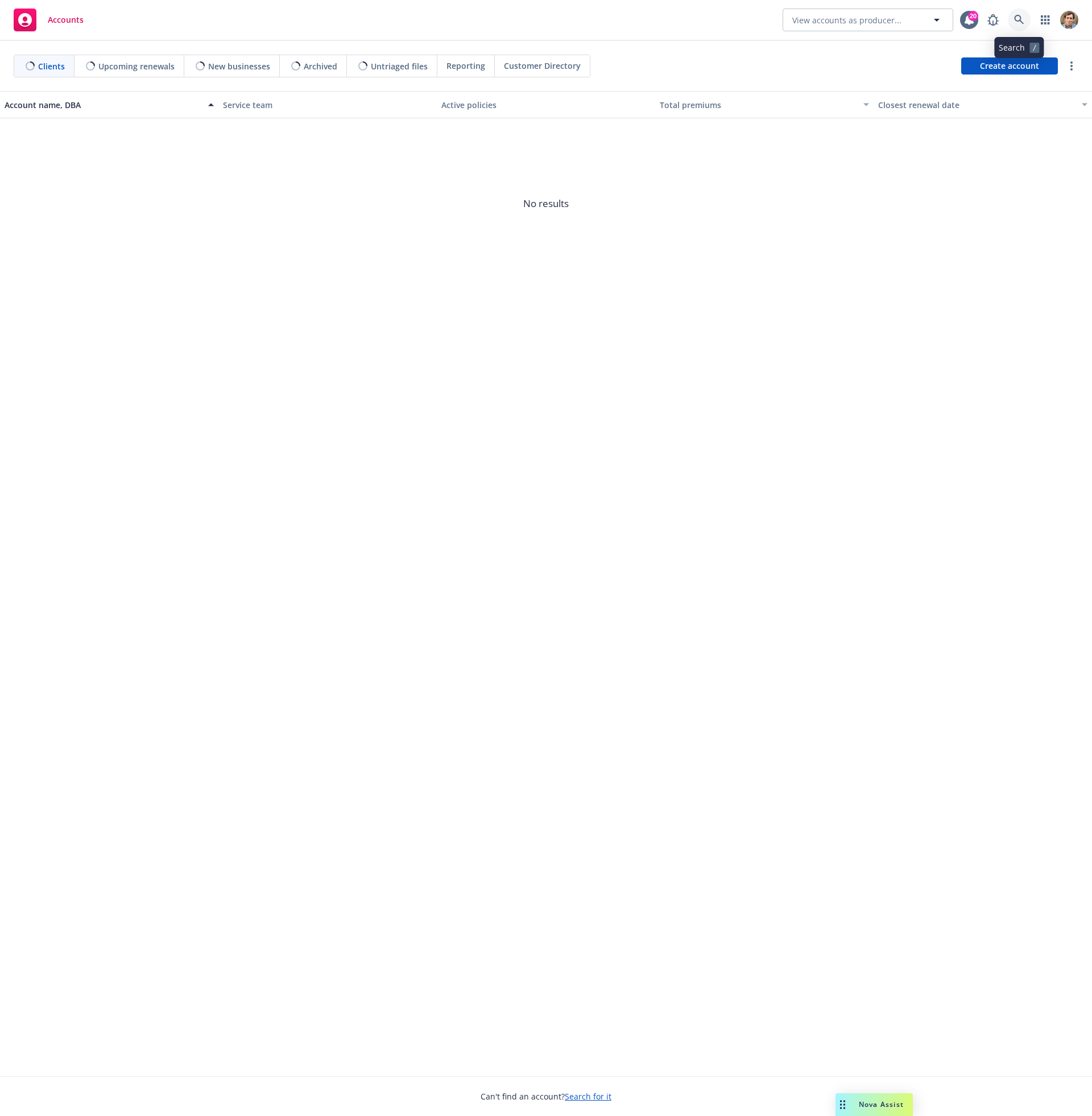
click at [1013, 20] on link at bounding box center [1018, 20] width 22 height 22
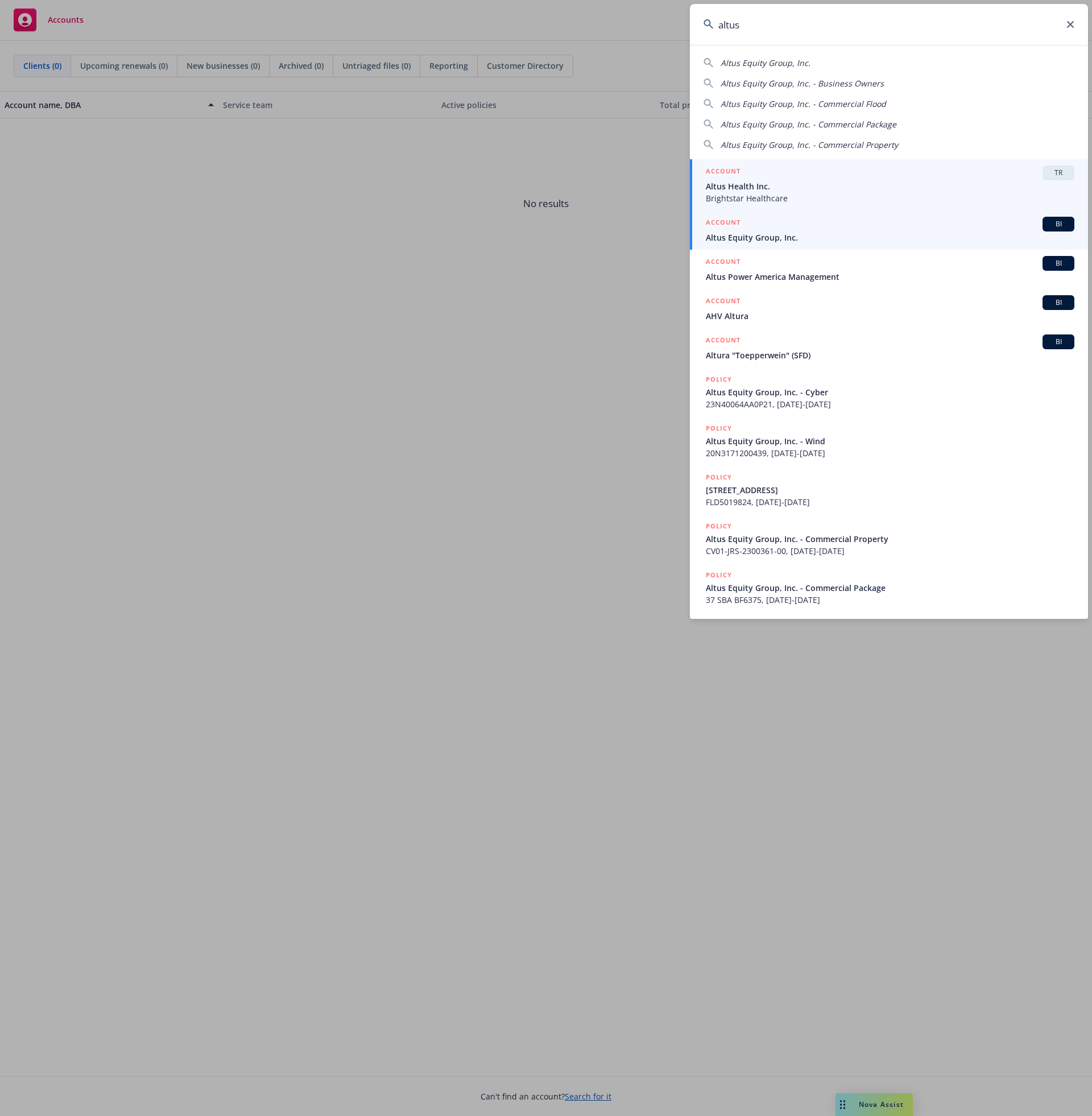
type input "altus"
click at [767, 236] on span "Altus Equity Group, Inc." at bounding box center [890, 237] width 369 height 12
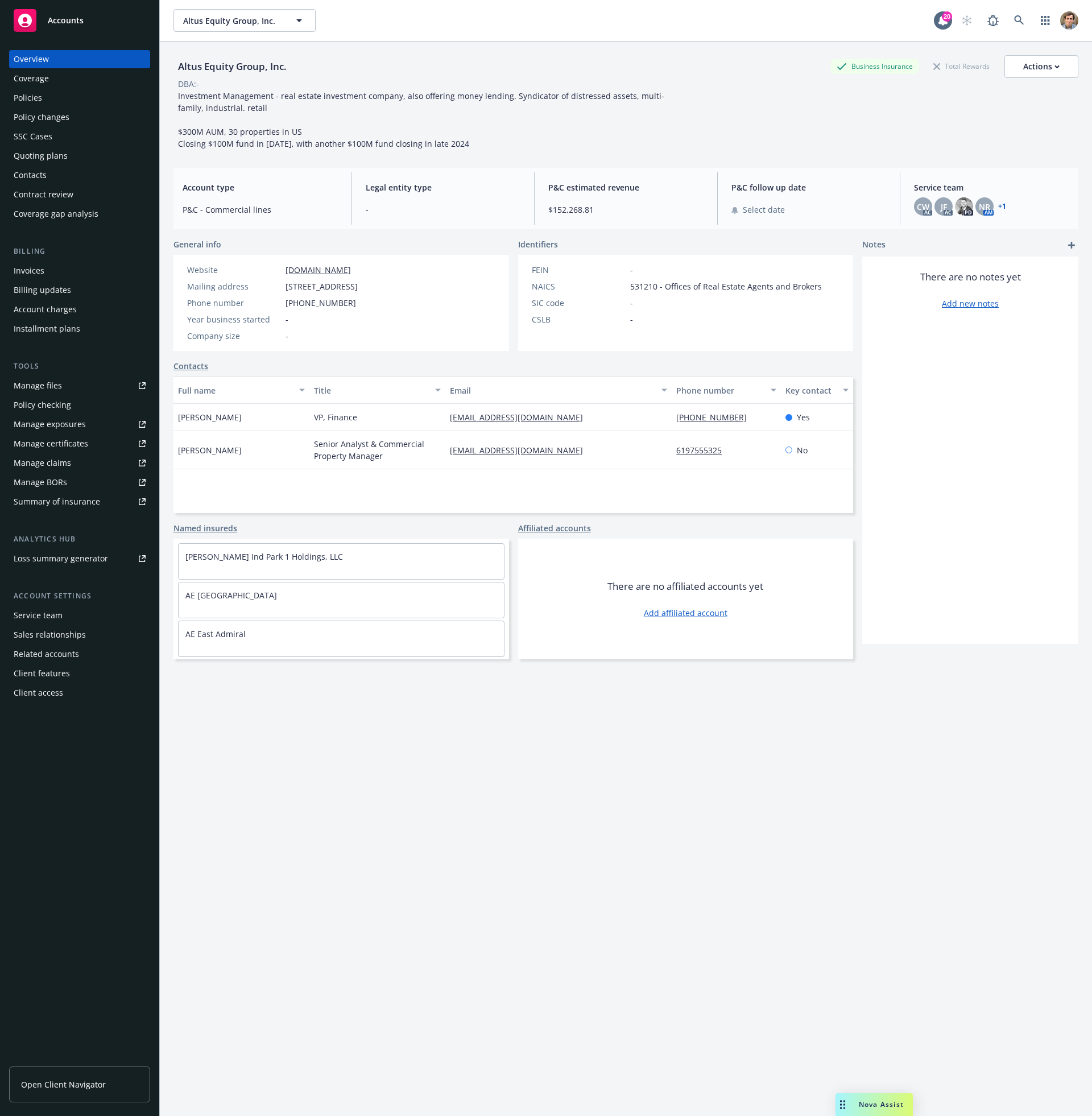
click at [44, 102] on div "Policies" at bounding box center [79, 98] width 132 height 18
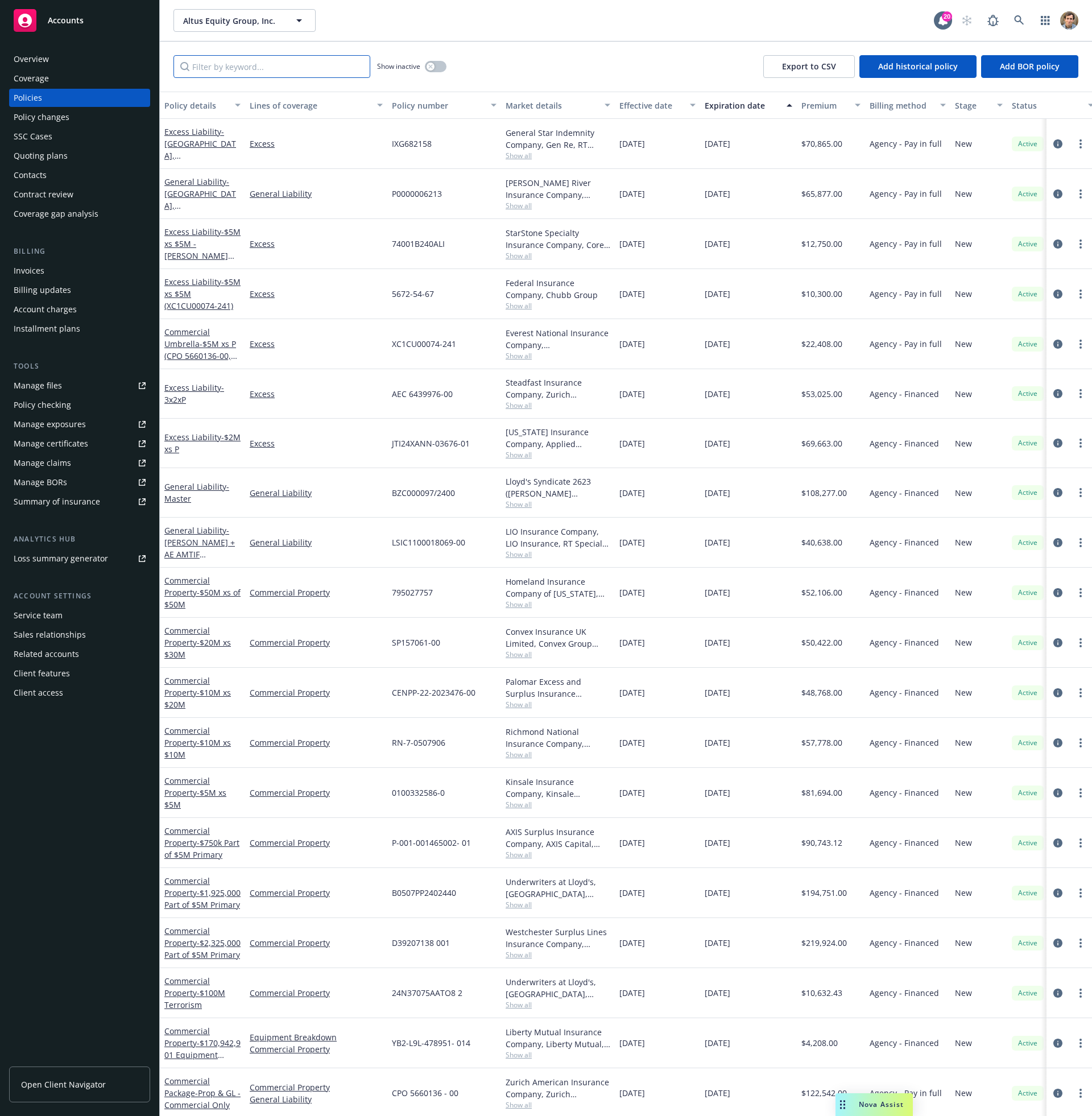
click at [287, 71] on input "Filter by keyword..." at bounding box center [272, 66] width 197 height 22
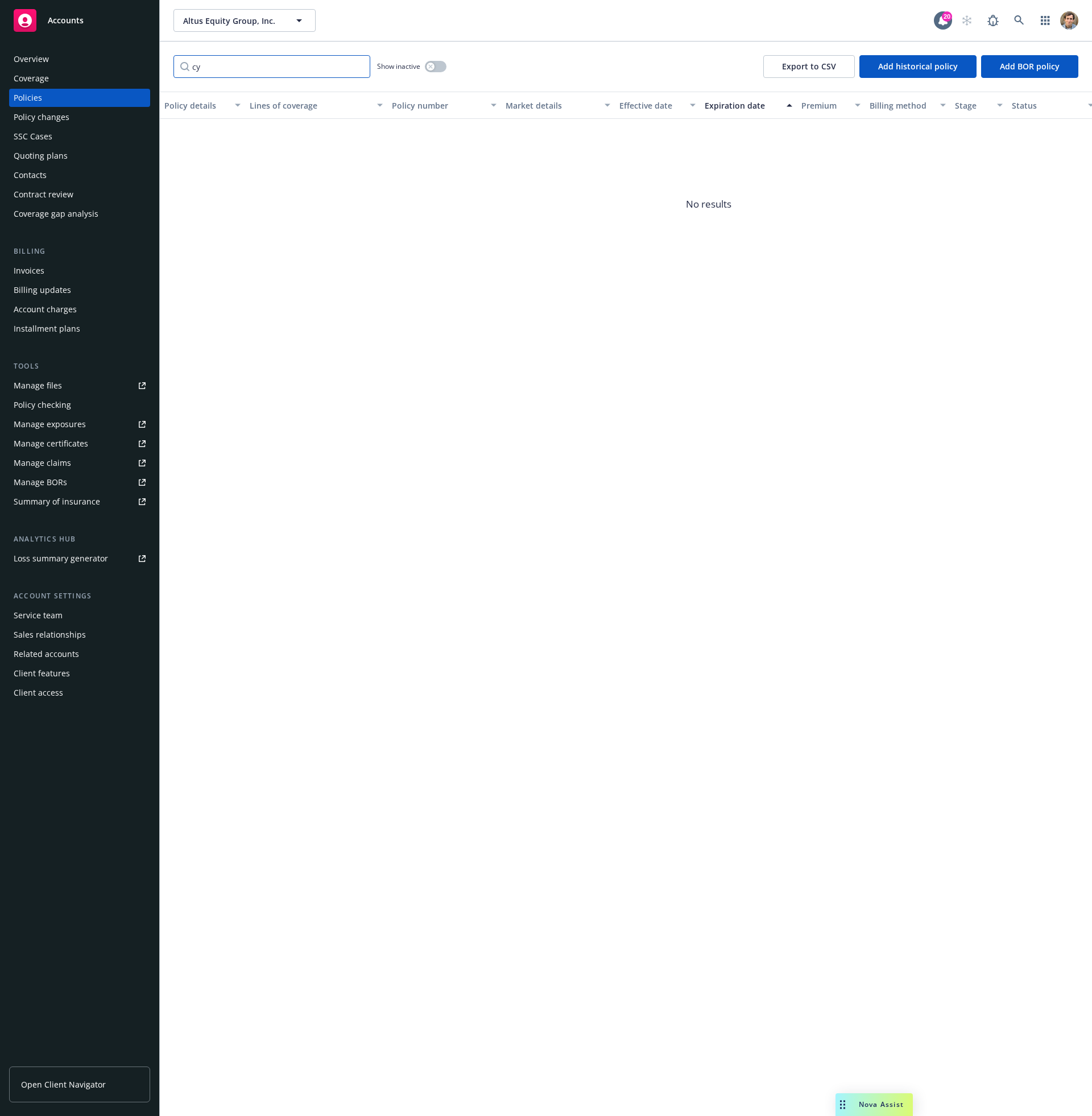
type input "c"
type input "e&o"
click at [1026, 22] on link at bounding box center [1018, 20] width 22 height 22
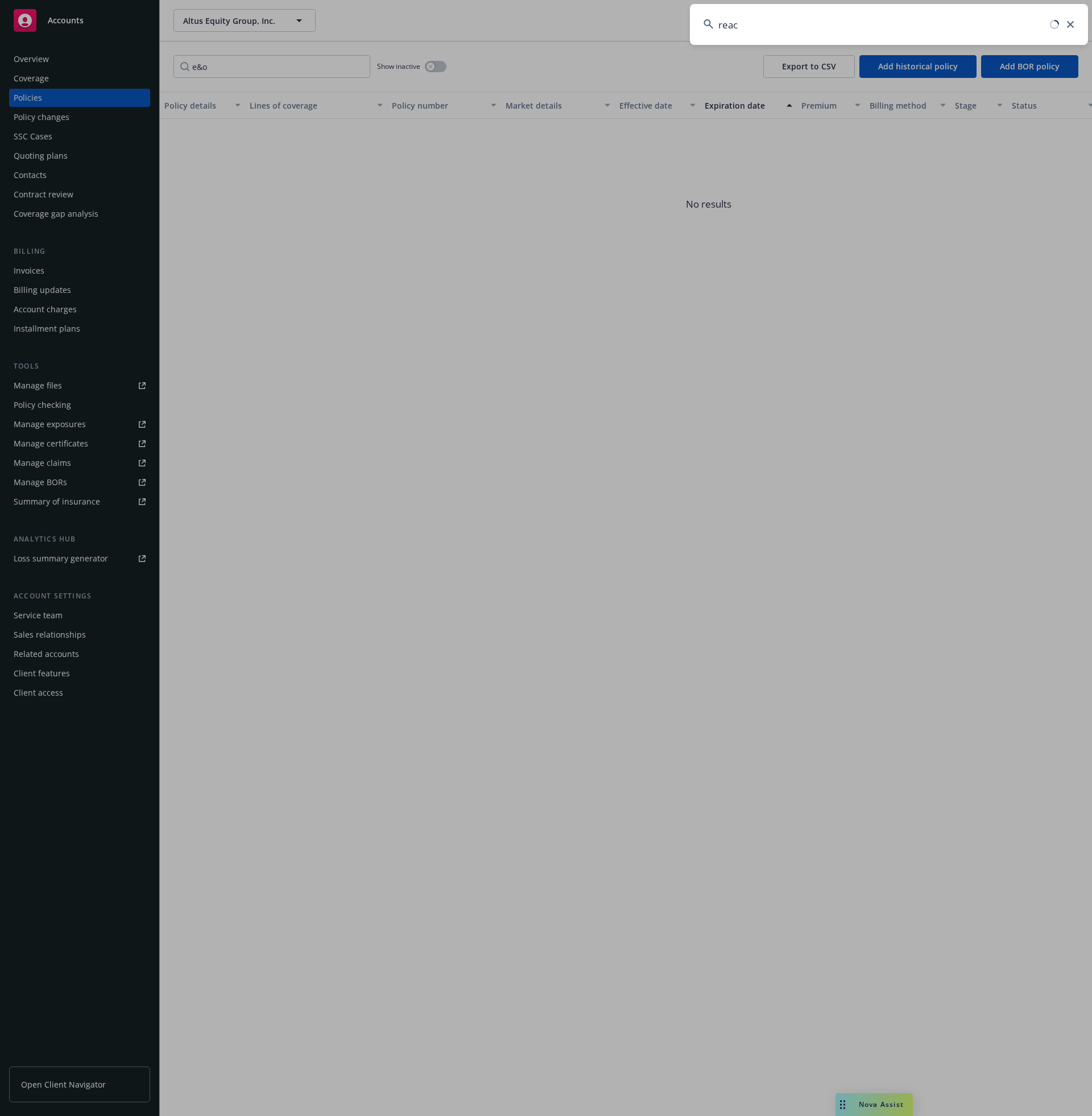
type input "reacc"
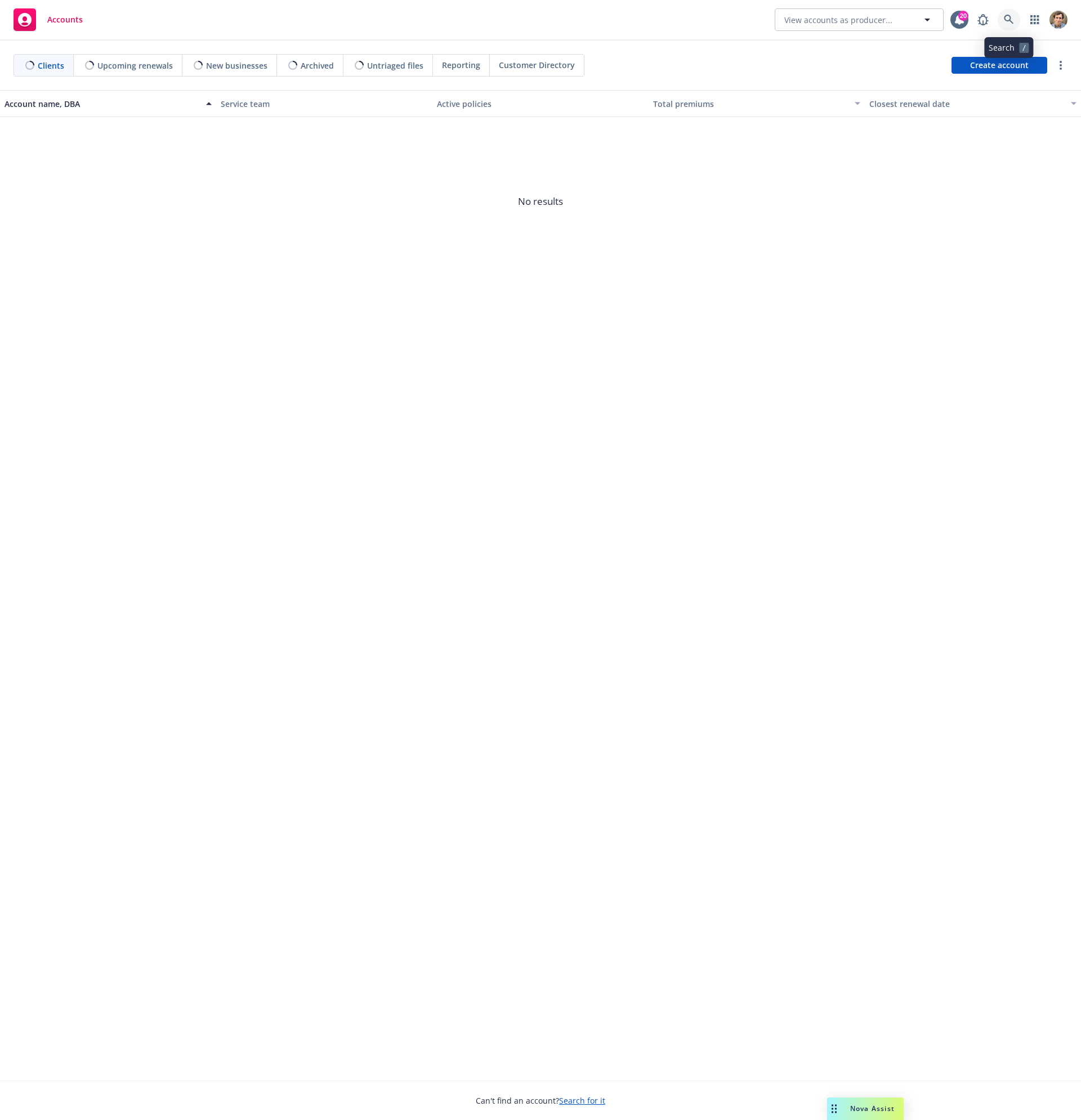
click at [1015, 18] on link at bounding box center [1008, 19] width 22 height 22
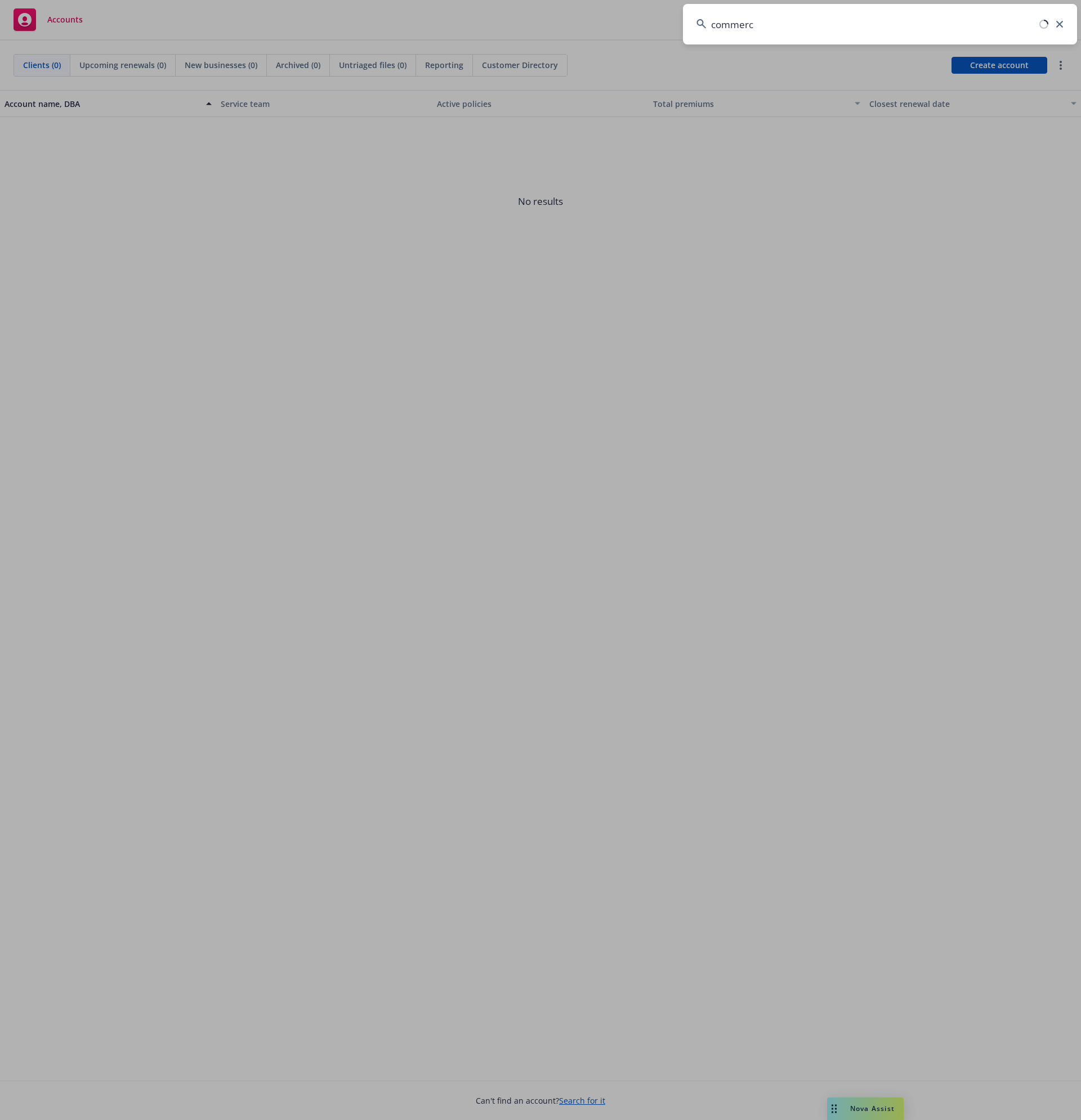
type input "commerce"
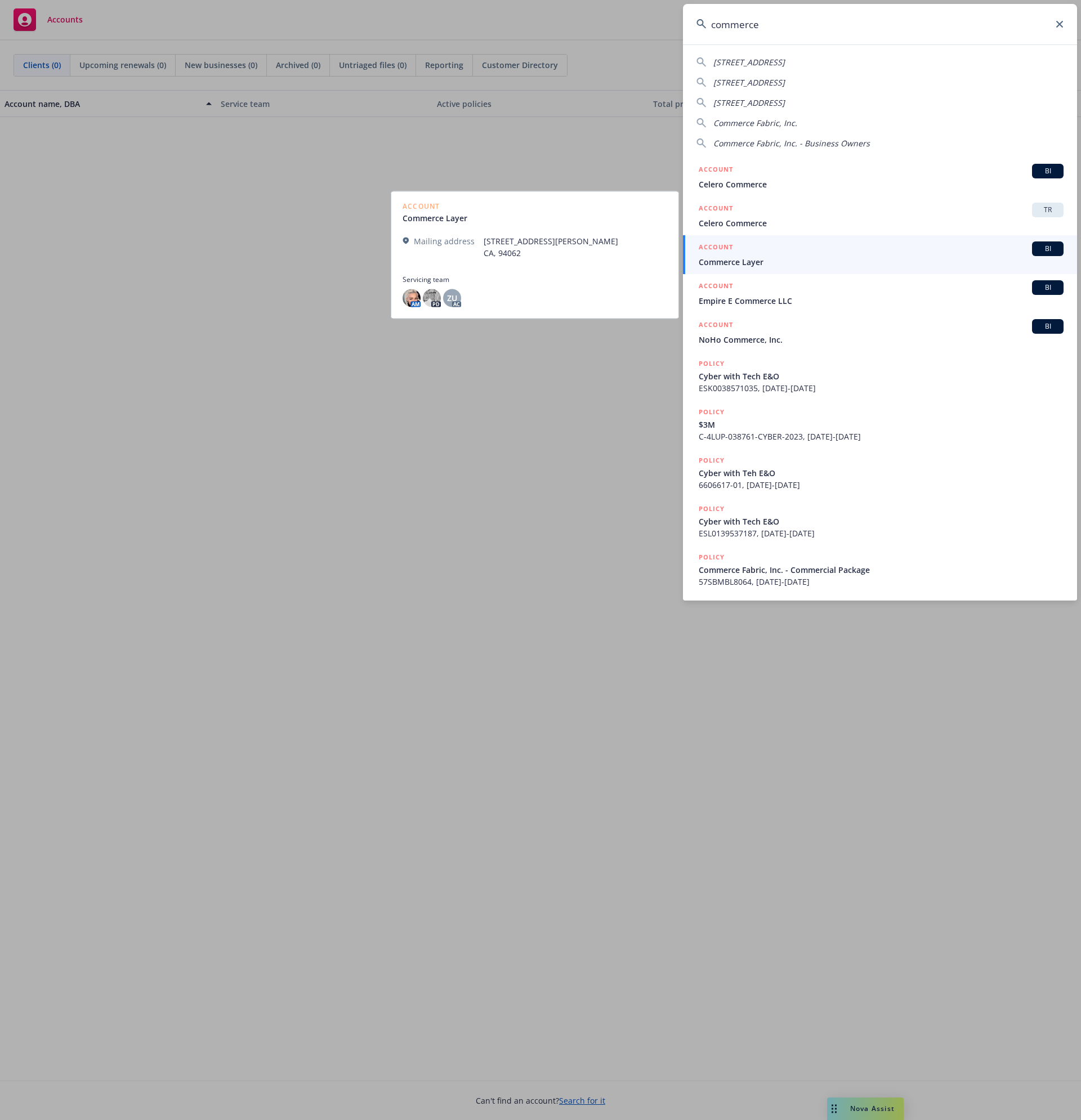
click at [786, 252] on div "ACCOUNT BI" at bounding box center [881, 249] width 365 height 14
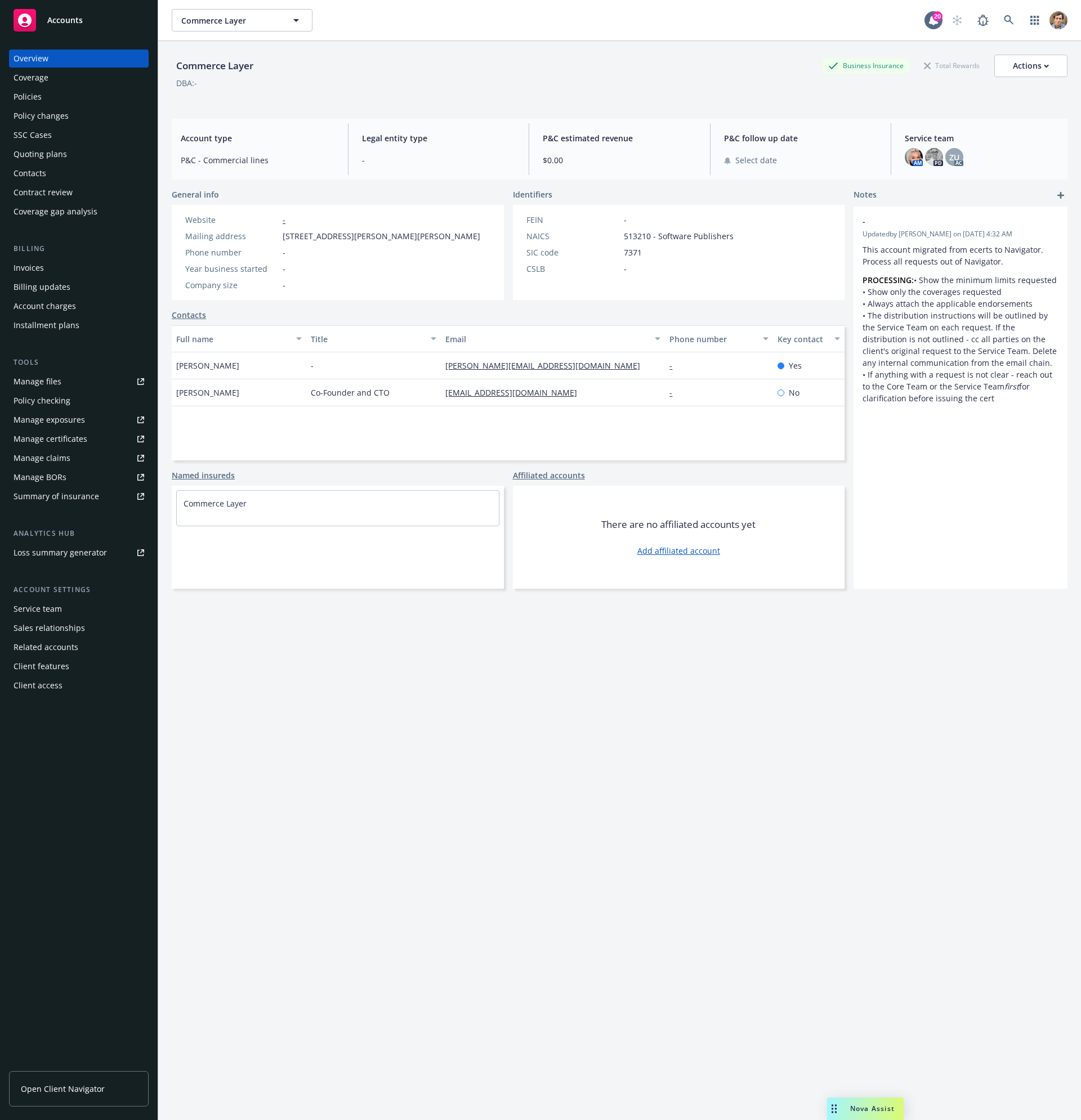
click at [57, 100] on div "Policies" at bounding box center [79, 97] width 131 height 18
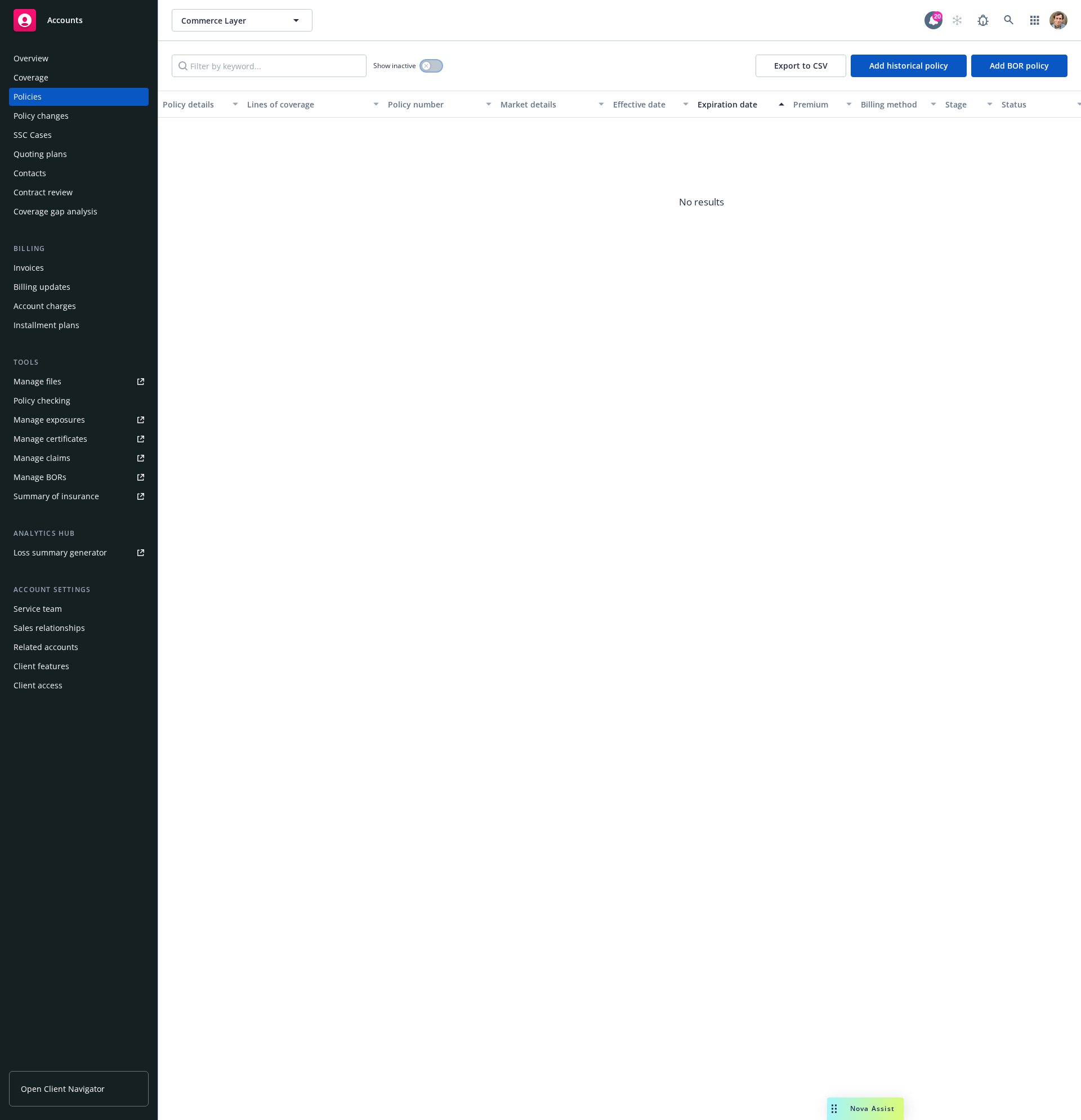
click at [437, 65] on button "button" at bounding box center [431, 66] width 21 height 11
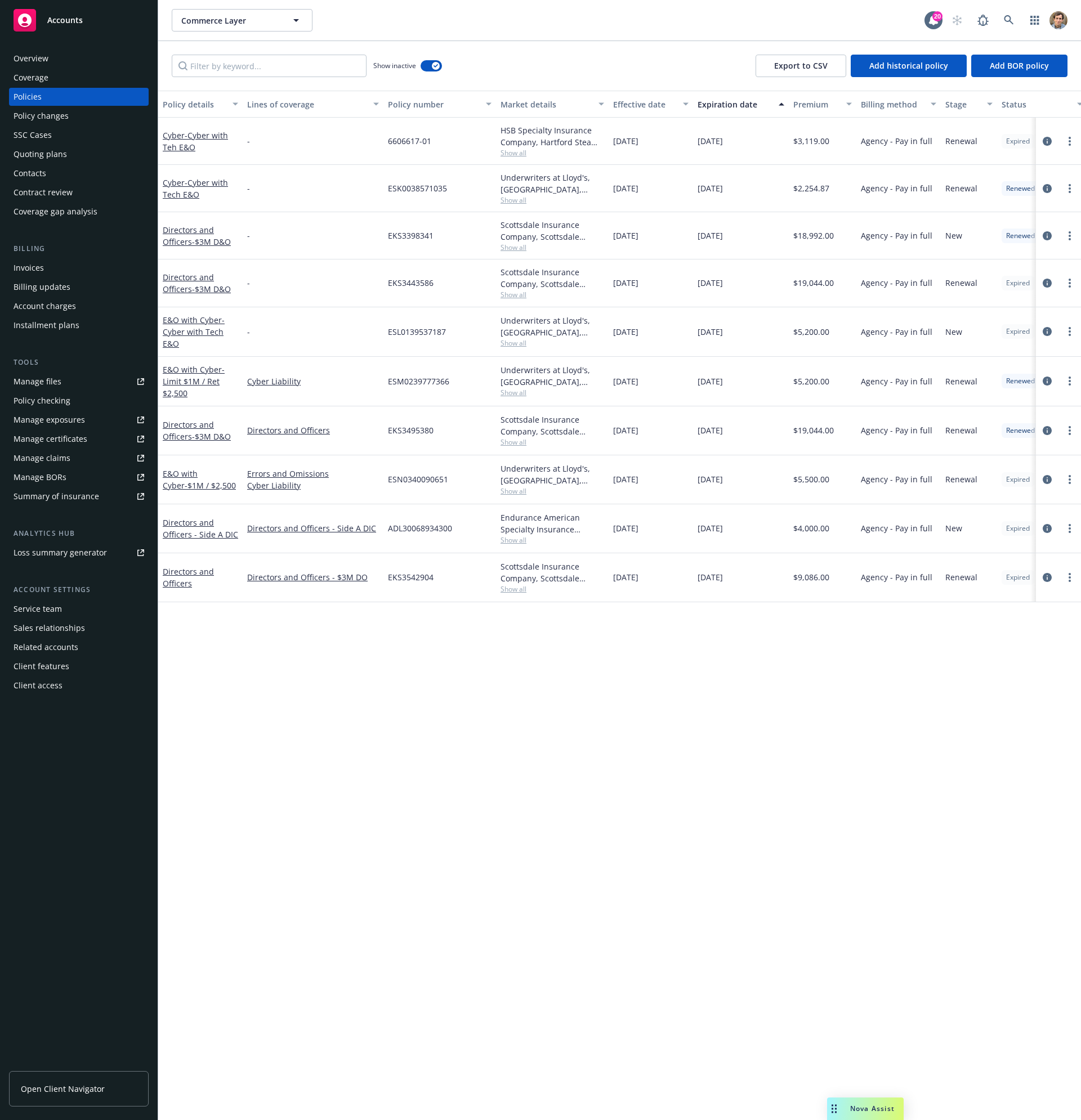
click at [727, 103] on div "Expiration date" at bounding box center [735, 104] width 74 height 12
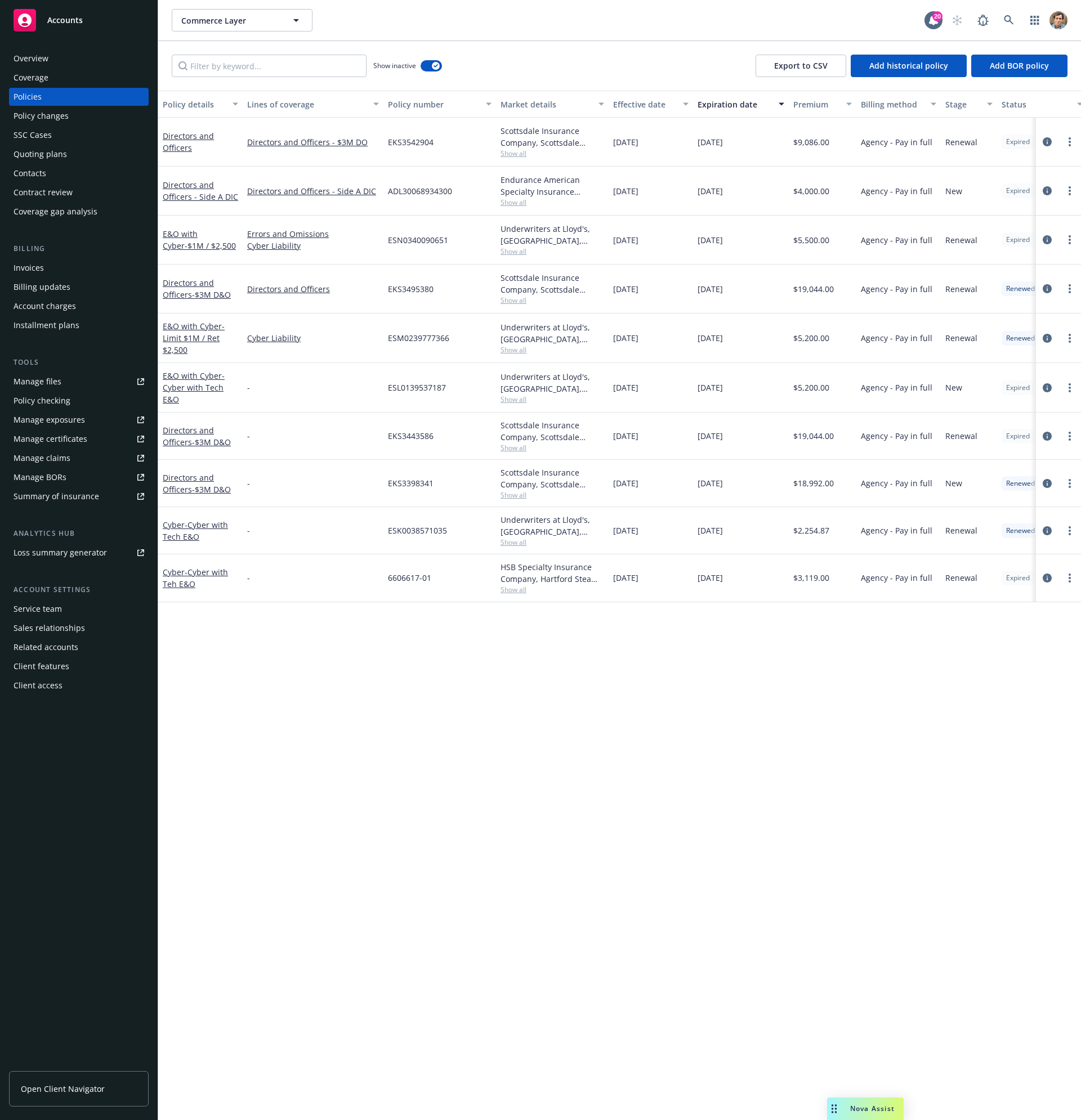
click at [507, 249] on span "Show all" at bounding box center [552, 251] width 104 height 9
drag, startPoint x: 854, startPoint y: 1109, endPoint x: 429, endPoint y: 1098, distance: 425.1
click at [429, 1098] on body "Accounts Overview Coverage Policies Policy changes SSC Cases Quoting plans Cont…" at bounding box center [540, 560] width 1081 height 1120
drag, startPoint x: 830, startPoint y: 1109, endPoint x: 566, endPoint y: 1109, distance: 264.0
click at [566, 1109] on div "Drag to move" at bounding box center [571, 1108] width 14 height 22
